Goal: Transaction & Acquisition: Download file/media

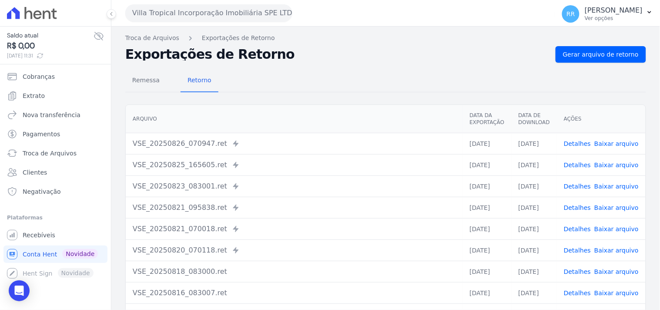
scroll to position [26, 0]
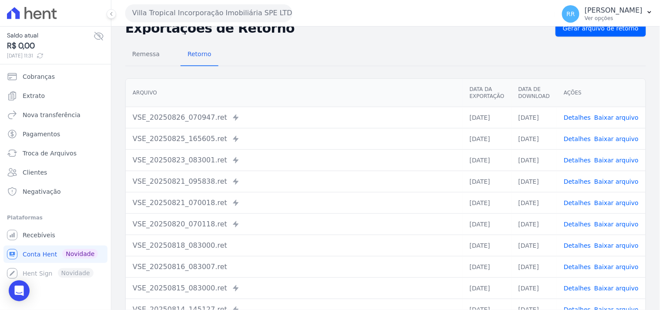
click at [187, 27] on h2 "Exportações de Retorno" at bounding box center [336, 28] width 423 height 12
click at [187, 22] on div "Villa Tropical Incorporação Imobiliária SPE LTDA Via Sul Engenharia AGUAS DE [G…" at bounding box center [338, 13] width 427 height 27
click at [192, 16] on button "Villa Tropical Incorporação Imobiliária SPE LTDA" at bounding box center [208, 12] width 167 height 17
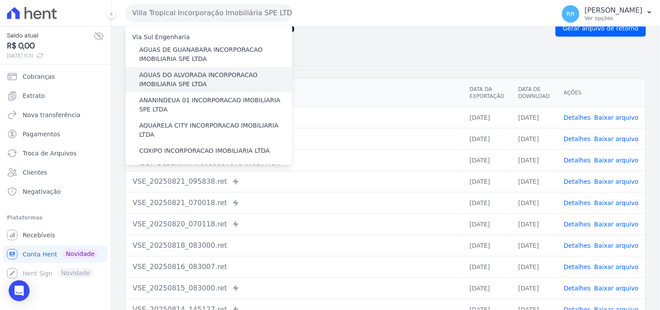
click at [192, 77] on label "AGUAS DO ALVORADA INCORPORACAO IMOBILIARIA SPE LTDA" at bounding box center [215, 80] width 153 height 18
click at [0, 0] on input "AGUAS DO ALVORADA INCORPORACAO IMOBILIARIA SPE LTDA" at bounding box center [0, 0] width 0 height 0
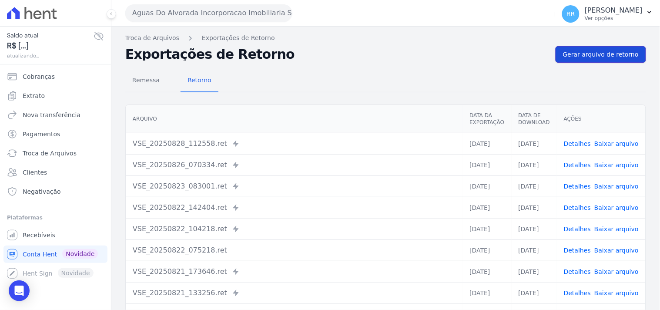
click at [589, 61] on link "Gerar arquivo de retorno" at bounding box center [601, 54] width 91 height 17
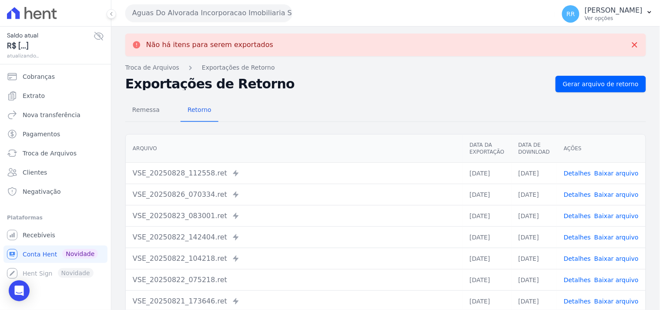
click at [581, 179] on td "Detalhes Baixar arquivo" at bounding box center [601, 172] width 89 height 21
click at [582, 168] on td "Detalhes Baixar arquivo" at bounding box center [601, 172] width 89 height 21
click at [581, 173] on link "Detalhes" at bounding box center [577, 173] width 27 height 7
click at [588, 197] on link "Detalhes" at bounding box center [577, 194] width 27 height 7
